Goal: Task Accomplishment & Management: Use online tool/utility

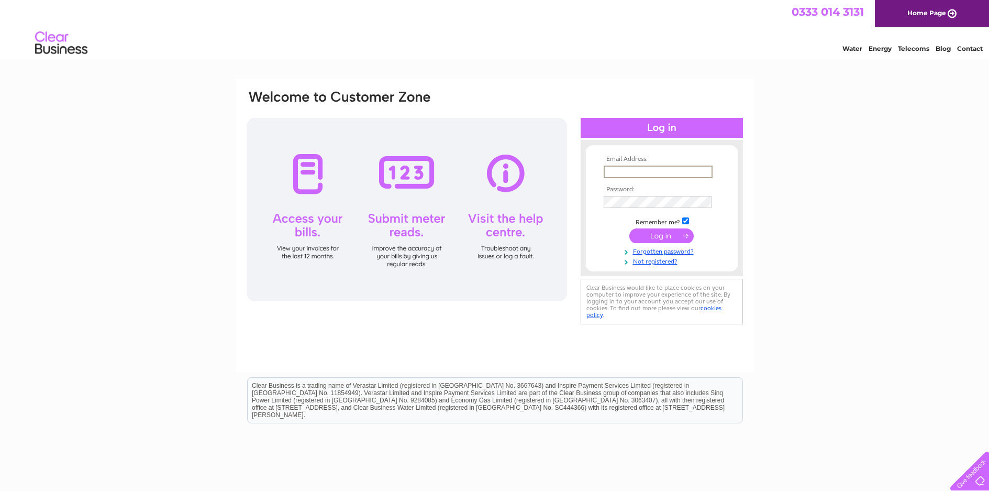
type input "deepa@pbsgroupuk.com"
click at [661, 235] on input "submit" at bounding box center [661, 235] width 64 height 15
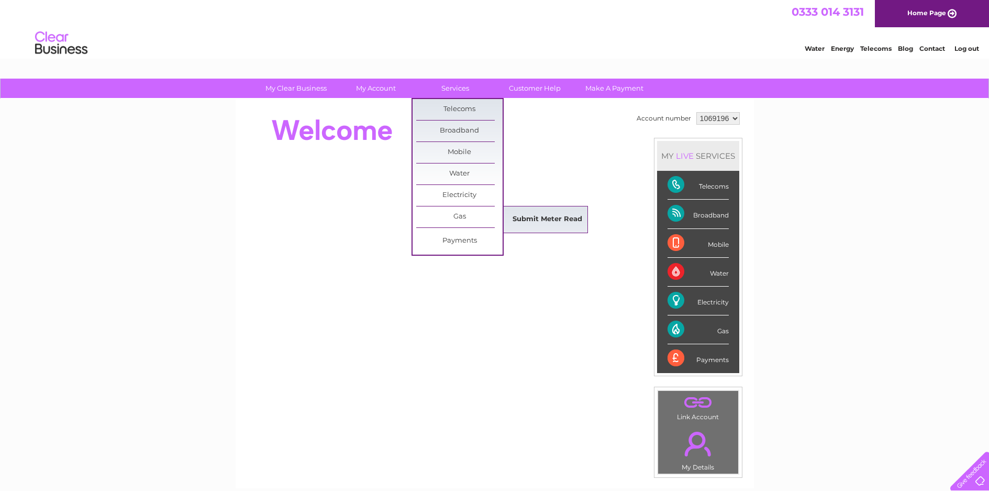
click at [555, 222] on link "Submit Meter Read" at bounding box center [547, 219] width 86 height 21
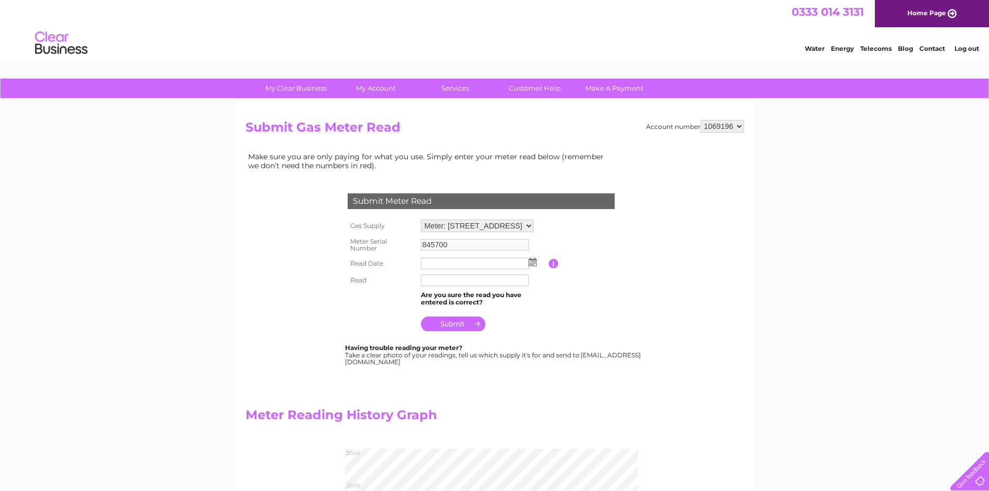
click at [448, 260] on input "text" at bounding box center [475, 264] width 108 height 12
click at [534, 260] on img at bounding box center [534, 262] width 8 height 8
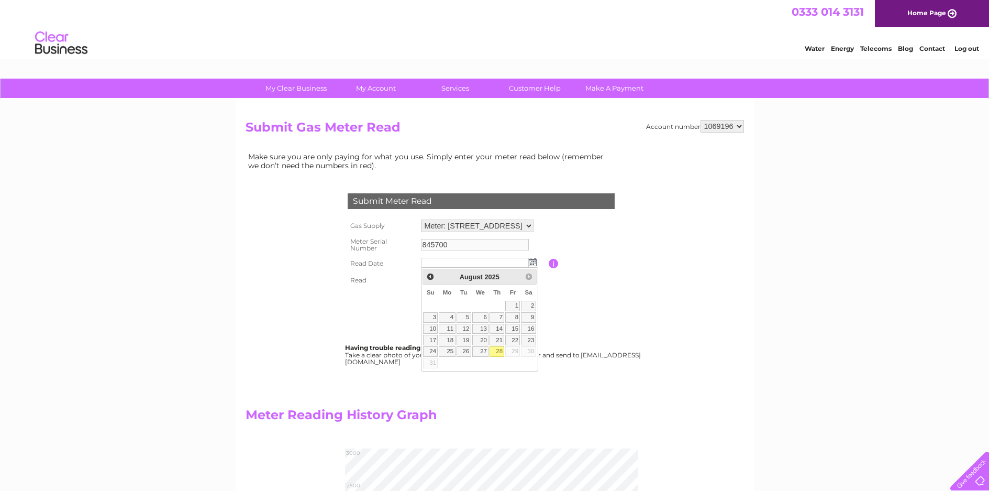
click at [499, 349] on link "28" at bounding box center [497, 351] width 15 height 10
type input "2025/08/28"
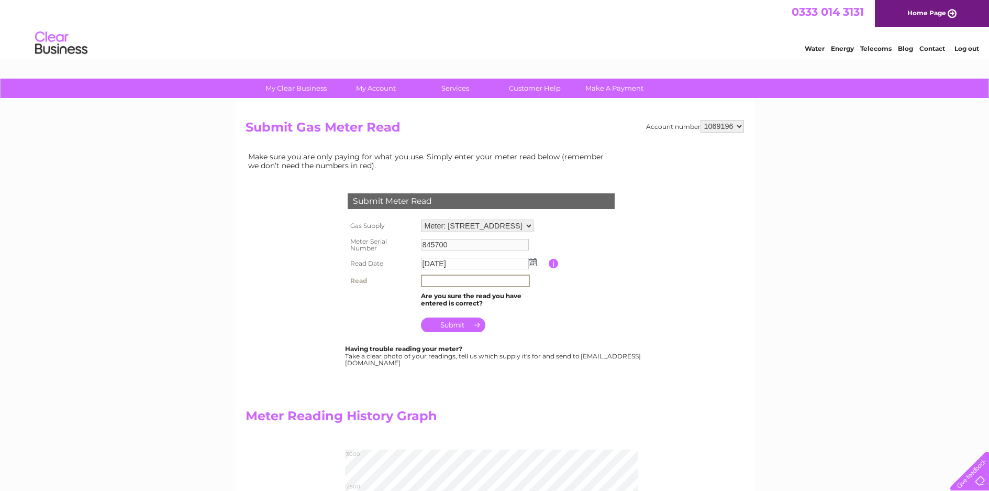
click at [450, 281] on input "text" at bounding box center [475, 280] width 109 height 13
type input "2818"
click at [460, 324] on input "submit" at bounding box center [453, 324] width 64 height 15
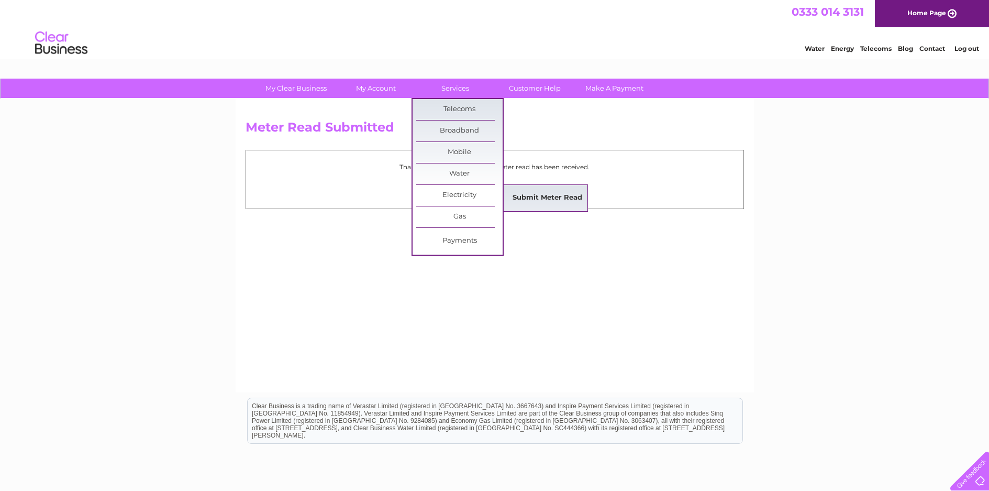
click at [549, 200] on link "Submit Meter Read" at bounding box center [547, 197] width 86 height 21
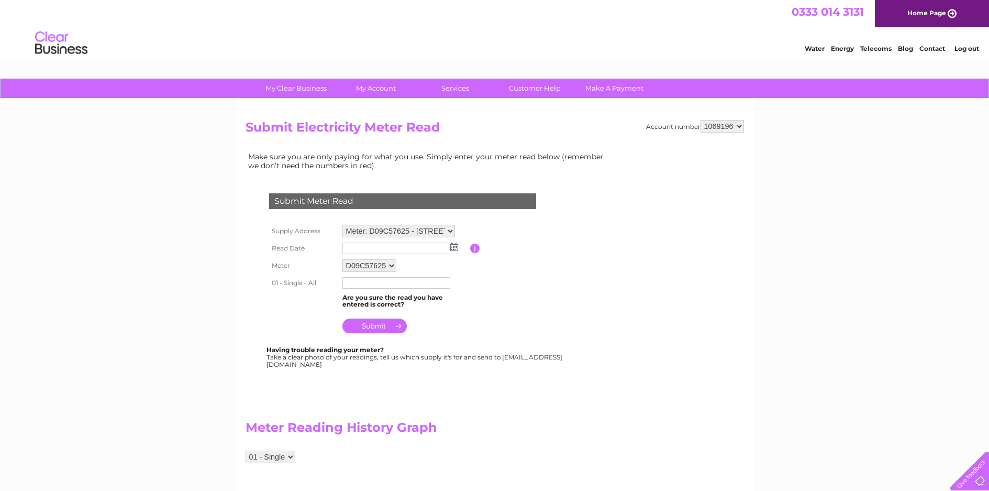
click at [369, 246] on input "text" at bounding box center [396, 248] width 108 height 12
click at [454, 248] on img at bounding box center [455, 247] width 8 height 8
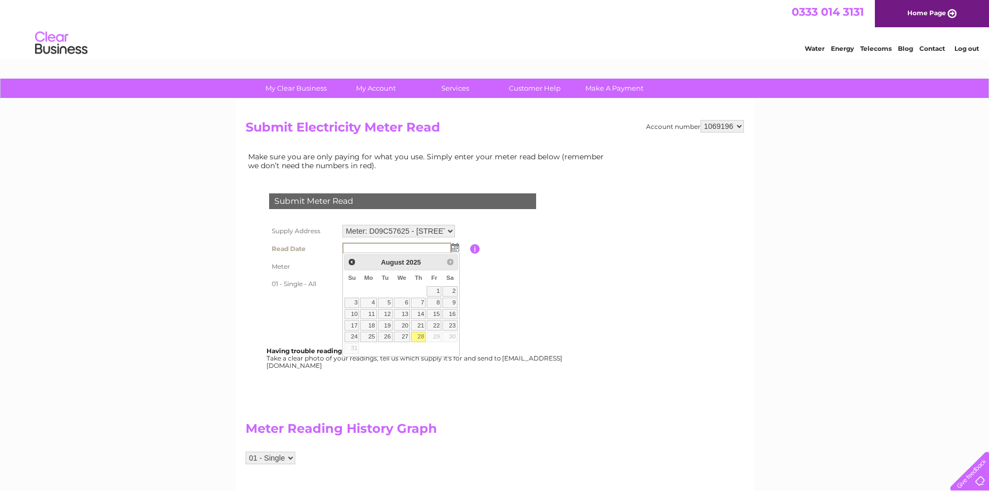
click at [419, 337] on link "28" at bounding box center [418, 336] width 15 height 10
type input "2025/08/28"
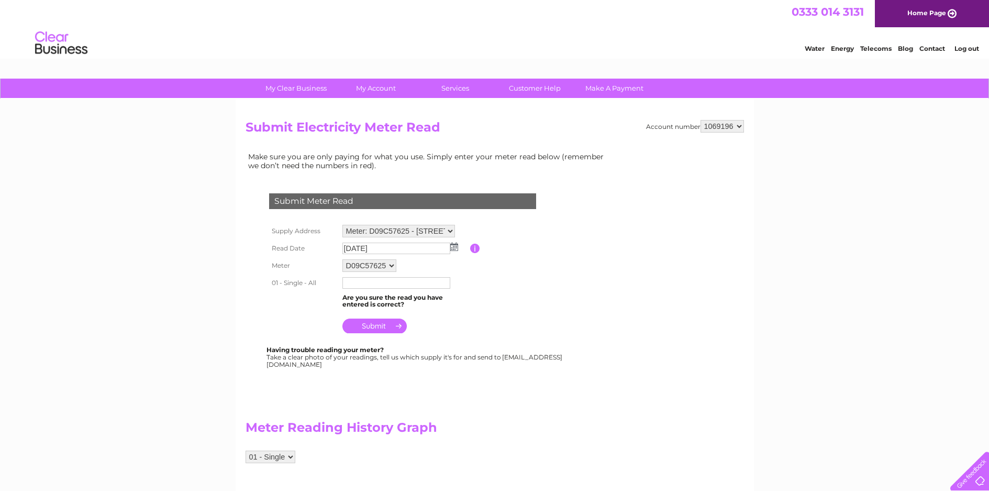
click at [378, 274] on td at bounding box center [405, 282] width 130 height 17
click at [374, 283] on input "text" at bounding box center [396, 283] width 108 height 12
click at [374, 283] on input "text" at bounding box center [396, 283] width 109 height 13
type input "307851"
click at [383, 323] on input "submit" at bounding box center [374, 326] width 64 height 15
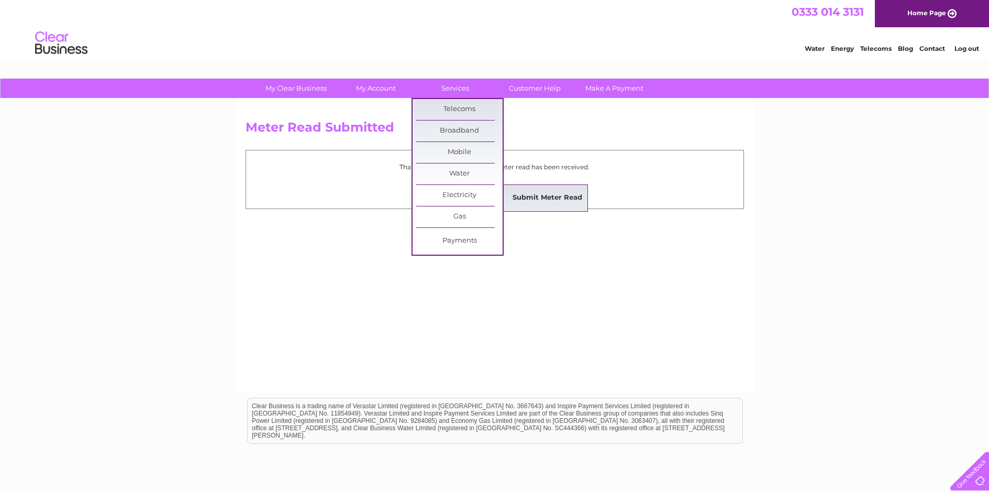
click at [522, 194] on link "Submit Meter Read" at bounding box center [547, 197] width 86 height 21
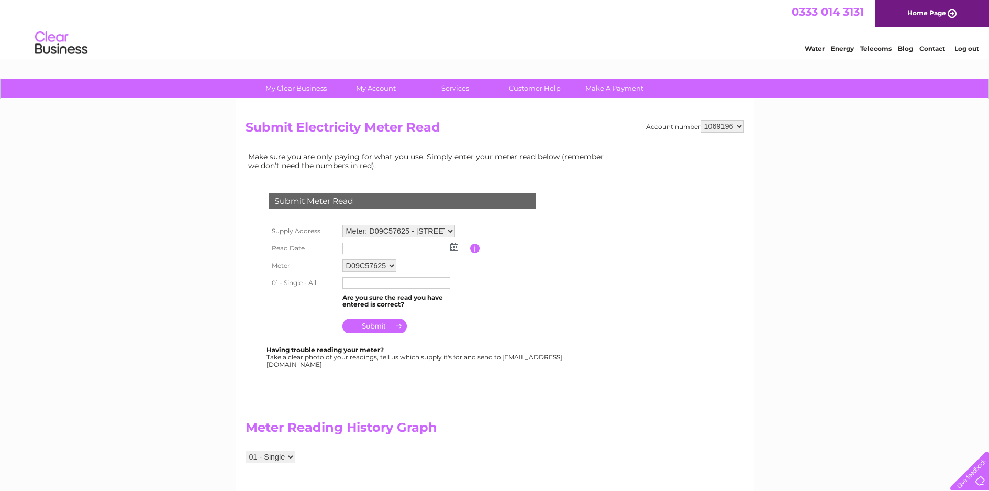
click at [945, 13] on link "Home Page" at bounding box center [932, 13] width 114 height 27
